Goal: Task Accomplishment & Management: Complete application form

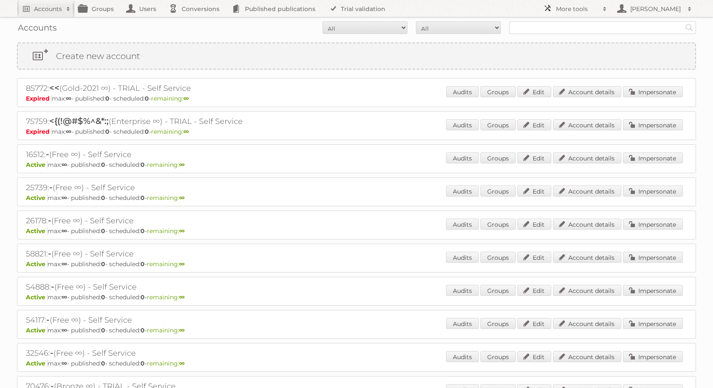
click at [572, 6] on h2 "More tools" at bounding box center [577, 9] width 42 height 8
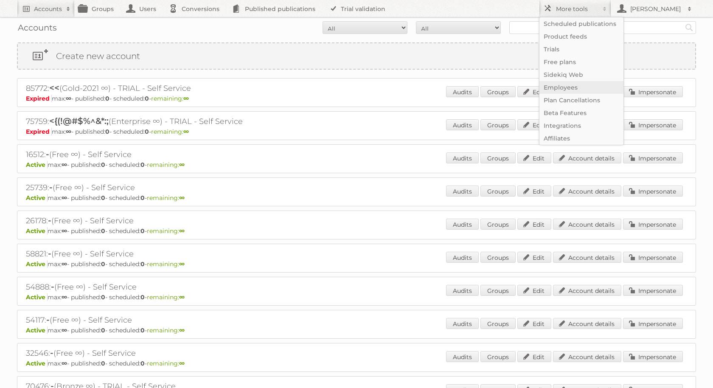
click at [571, 84] on link "Employees" at bounding box center [582, 87] width 84 height 13
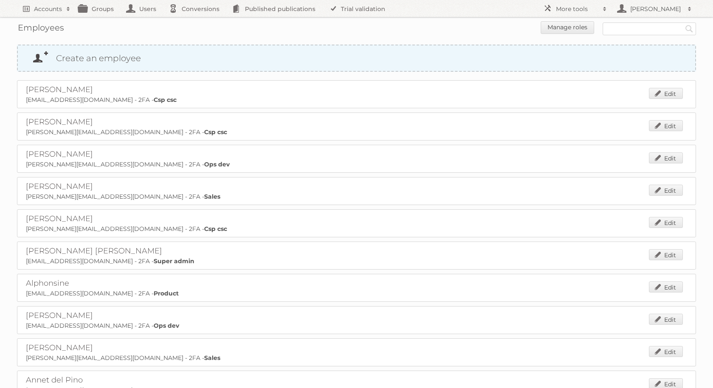
click at [239, 62] on link "Create an employee" at bounding box center [357, 57] width 678 height 25
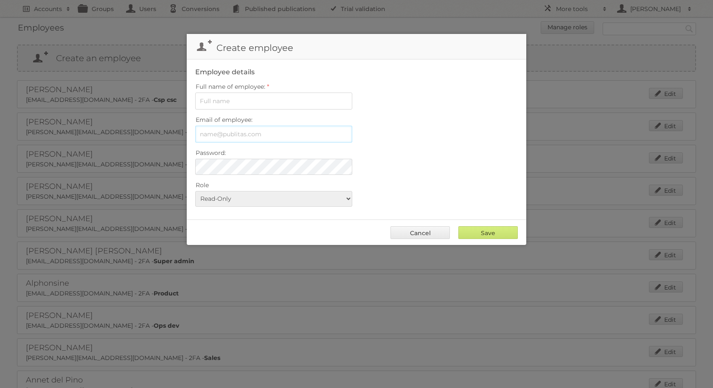
type input "[PERSON_NAME][EMAIL_ADDRESS][DOMAIN_NAME]"
click at [300, 101] on input "Full name of employee:" at bounding box center [273, 101] width 157 height 17
paste input "[PERSON_NAME]"
type input "[PERSON_NAME]"
click at [282, 135] on input "[PERSON_NAME][EMAIL_ADDRESS][DOMAIN_NAME]" at bounding box center [273, 134] width 157 height 17
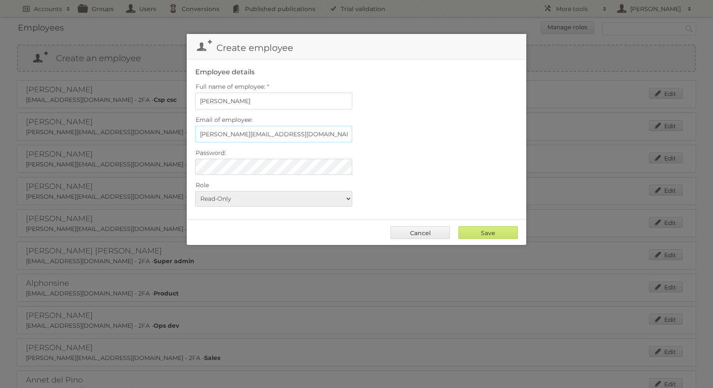
click at [282, 134] on input "[PERSON_NAME][EMAIL_ADDRESS][DOMAIN_NAME]" at bounding box center [273, 134] width 157 height 17
paste input "y.chatovich"
type input "[EMAIL_ADDRESS][DOMAIN_NAME]"
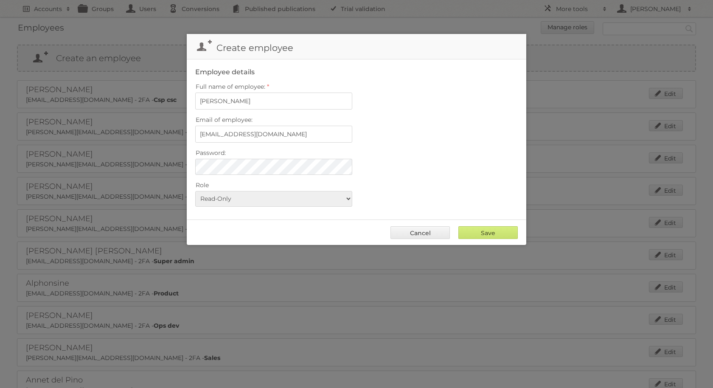
click at [366, 127] on div "Email of employee: [EMAIL_ADDRESS][DOMAIN_NAME]" at bounding box center [356, 128] width 323 height 29
click at [341, 195] on select "Read-Only Csp csc Data Finance Impersonate only Legacy role Marketing Marketing…" at bounding box center [273, 199] width 157 height 16
select select "product"
click at [195, 191] on select "Read-Only Csp csc Data Finance Impersonate only Legacy role Marketing Marketing…" at bounding box center [273, 199] width 157 height 16
click at [497, 228] on input "Save" at bounding box center [488, 232] width 59 height 13
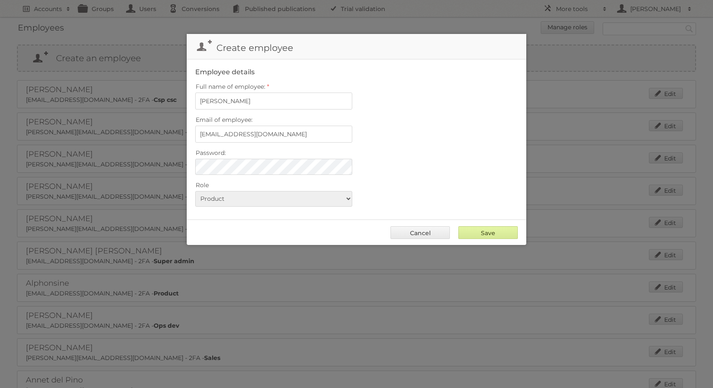
type input "..."
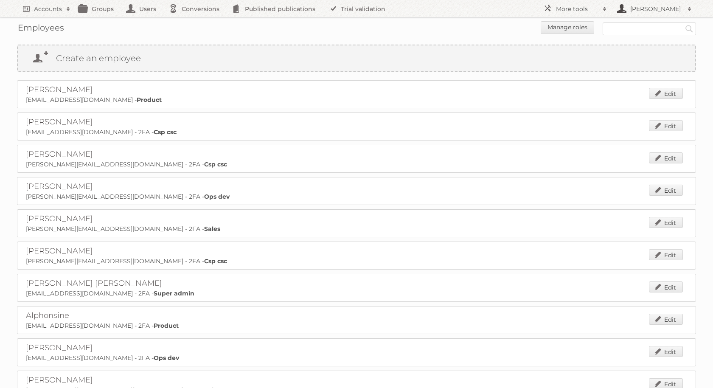
click at [630, 16] on link "[PERSON_NAME]" at bounding box center [653, 8] width 85 height 17
click at [635, 27] on link "Sign out" at bounding box center [654, 23] width 84 height 13
